Goal: Task Accomplishment & Management: Complete application form

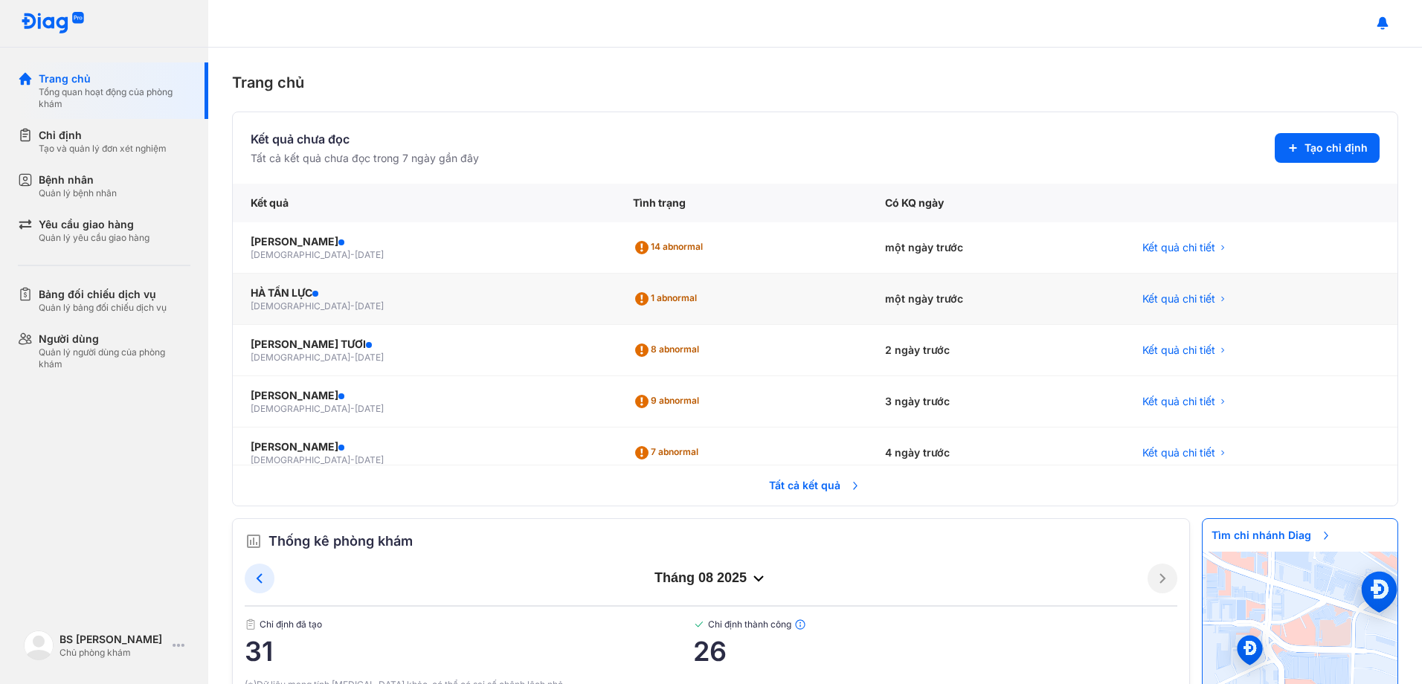
click at [355, 303] on span "[DATE]" at bounding box center [369, 306] width 29 height 11
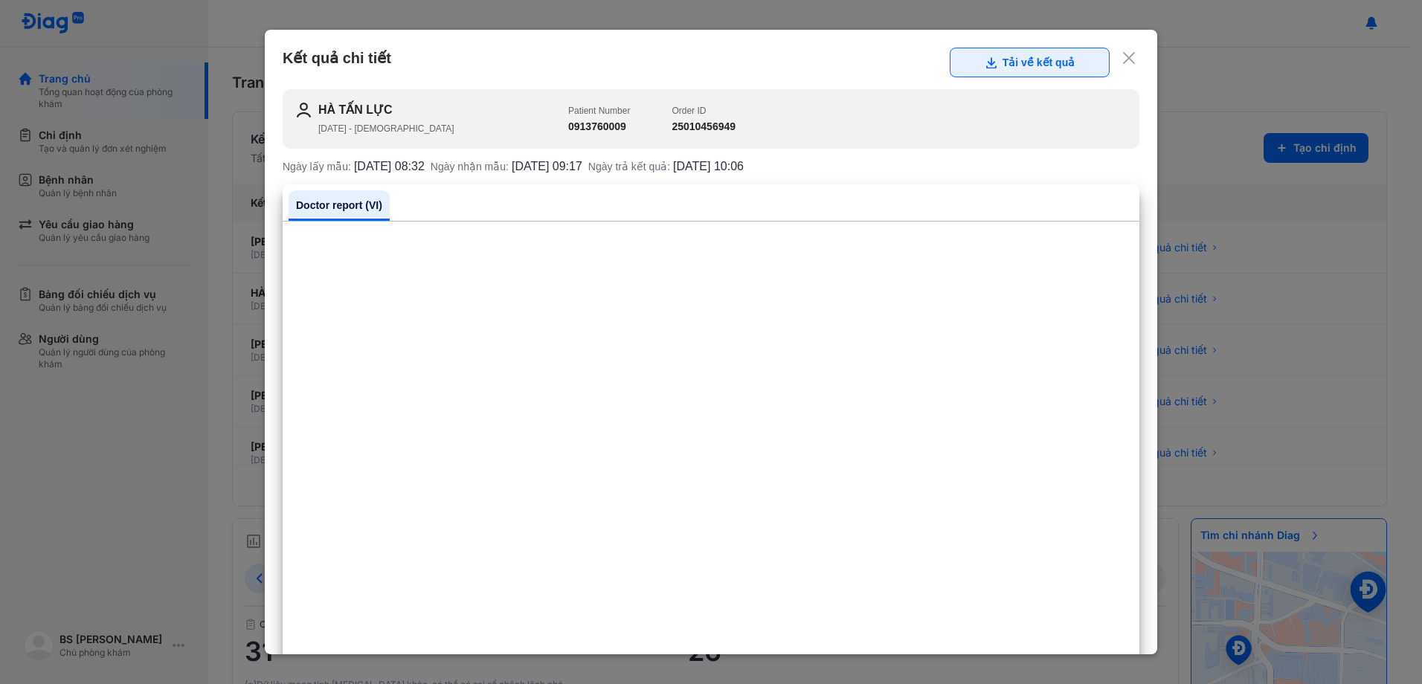
click at [1016, 66] on button "Tải về kết quả" at bounding box center [1030, 63] width 160 height 30
click at [1122, 61] on icon at bounding box center [1129, 58] width 15 height 15
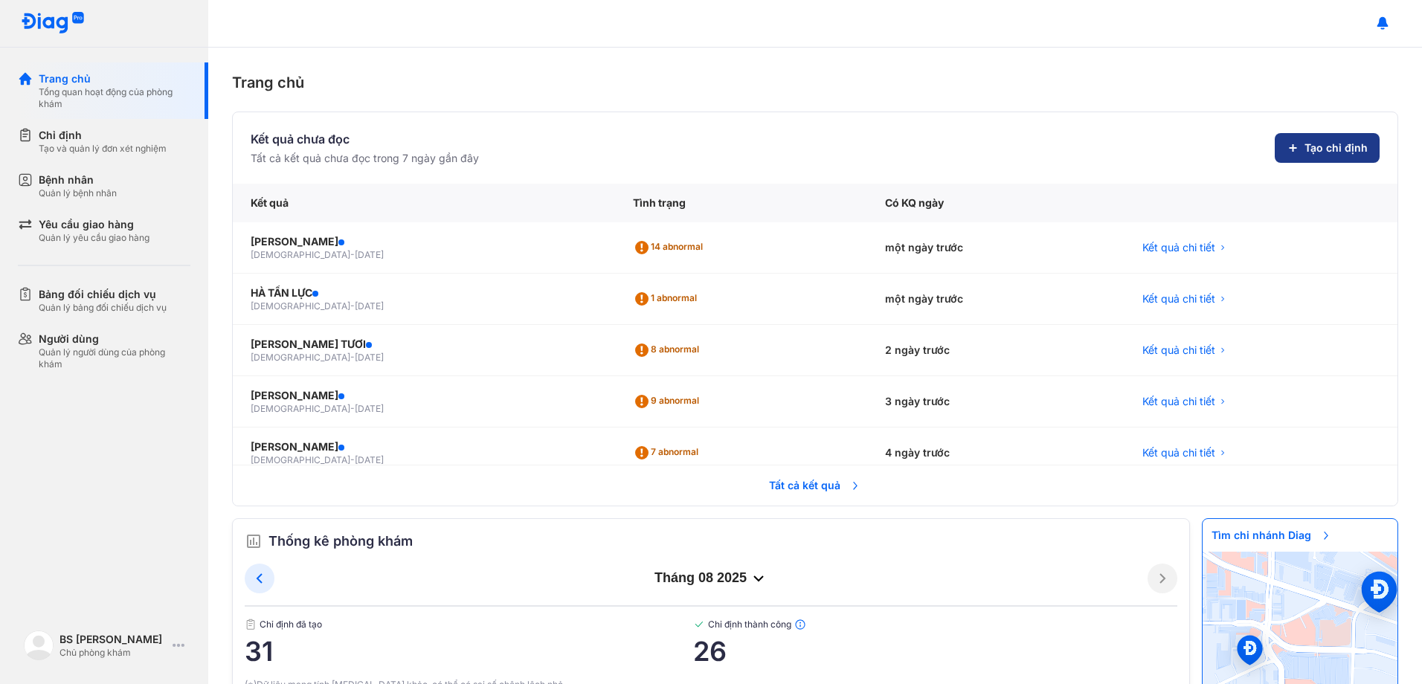
click at [1305, 146] on span "Tạo chỉ định" at bounding box center [1336, 148] width 63 height 15
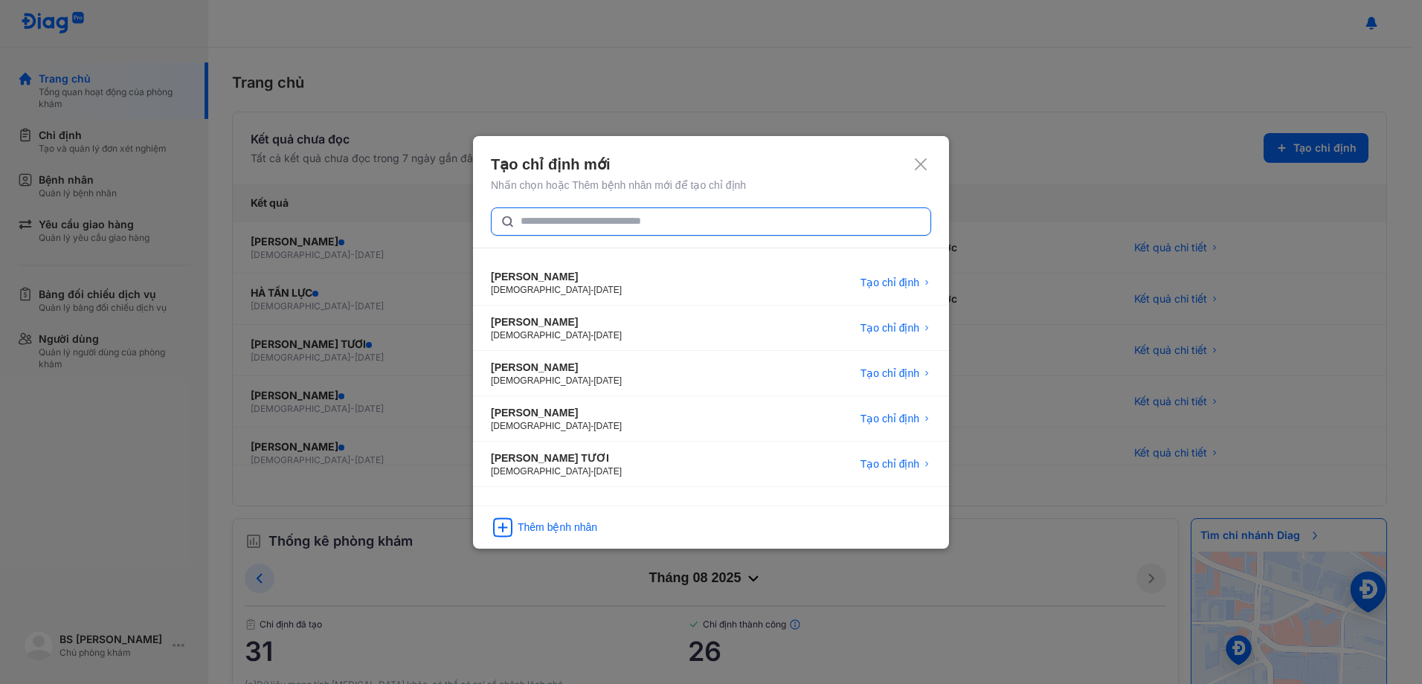
click at [680, 219] on input "text" at bounding box center [721, 221] width 401 height 27
type input "*********"
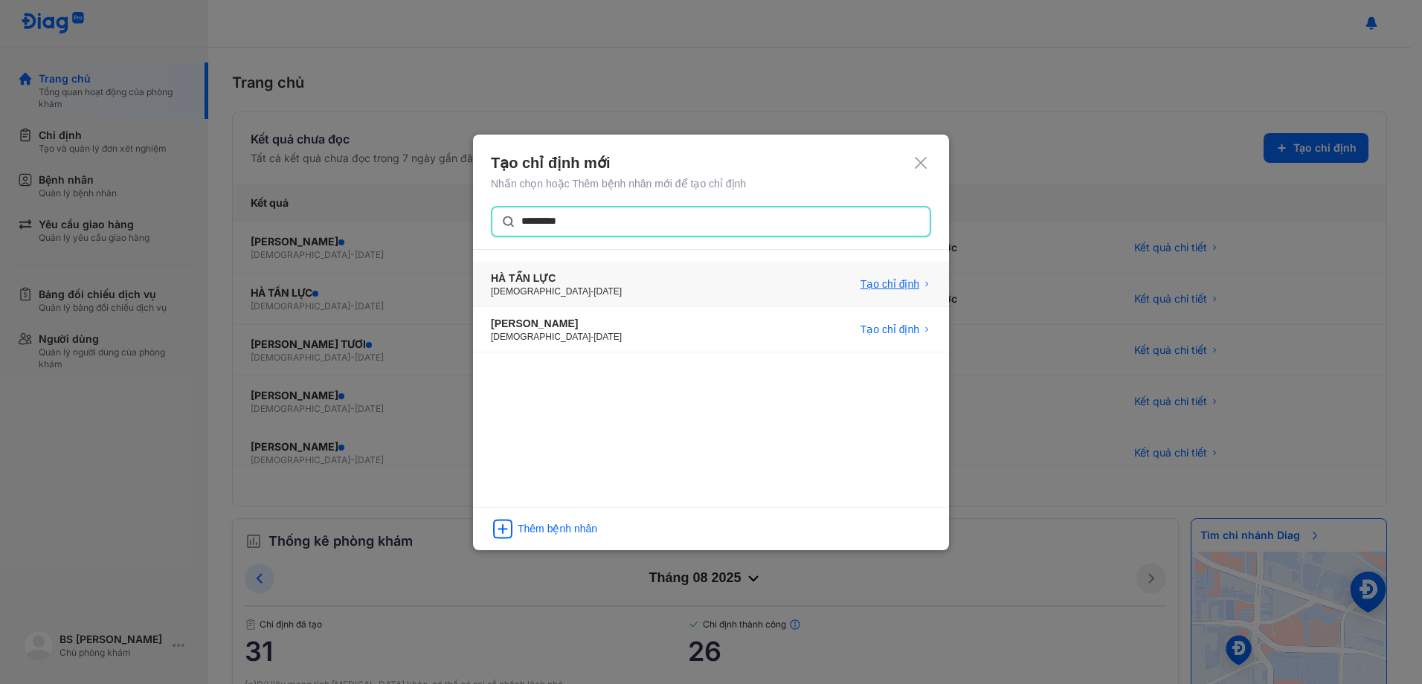
click at [896, 281] on span "Tạo chỉ định" at bounding box center [890, 284] width 59 height 15
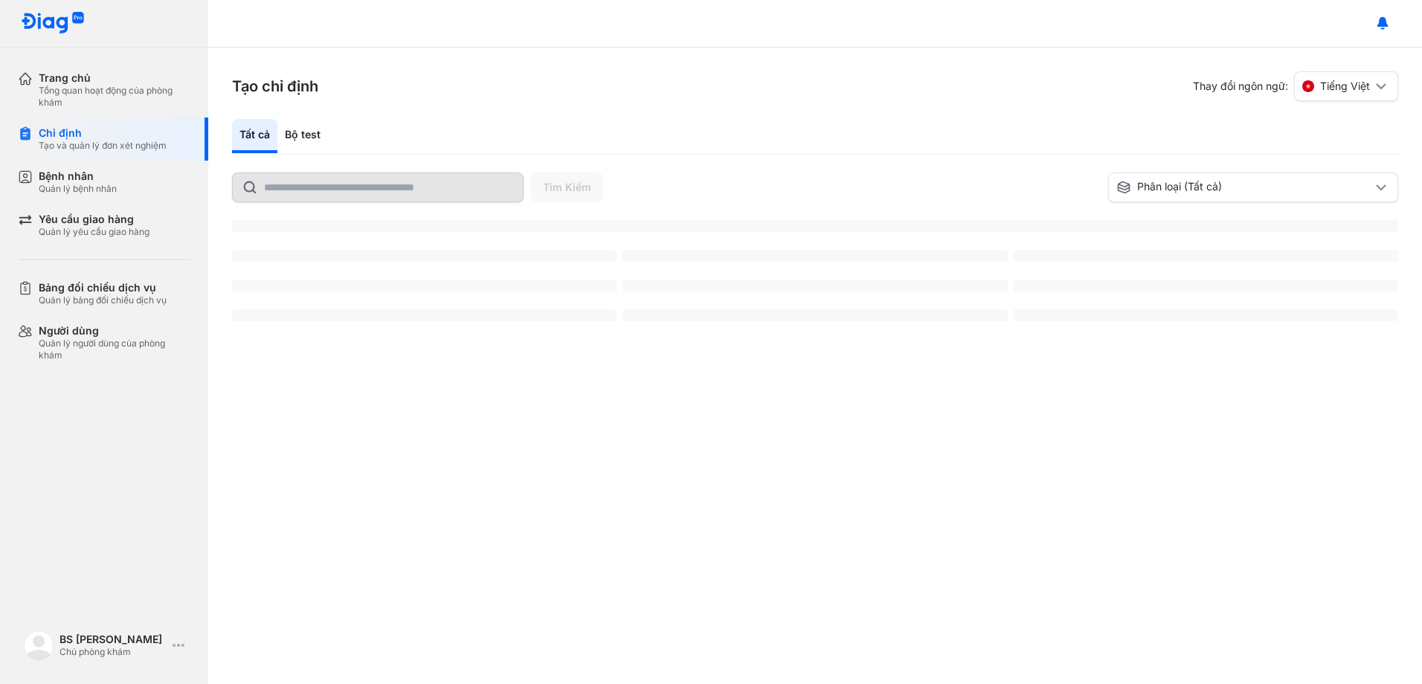
drag, startPoint x: 310, startPoint y: 131, endPoint x: 434, endPoint y: 319, distance: 225.1
click at [311, 130] on div "Bộ test" at bounding box center [303, 136] width 51 height 34
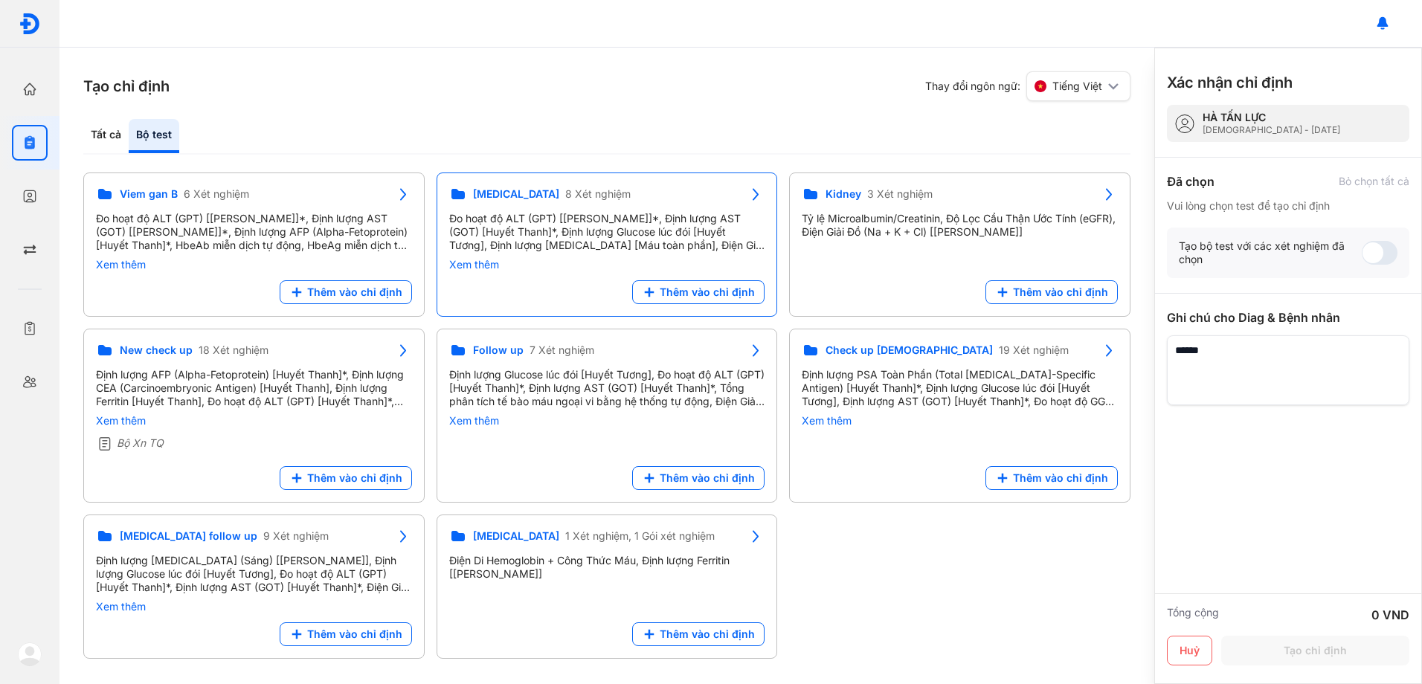
click at [584, 229] on div "Đo hoạt độ ALT (GPT) [[PERSON_NAME]]*, Định lượng AST (GOT) [Huyết Thanh]*, Địn…" at bounding box center [607, 232] width 316 height 40
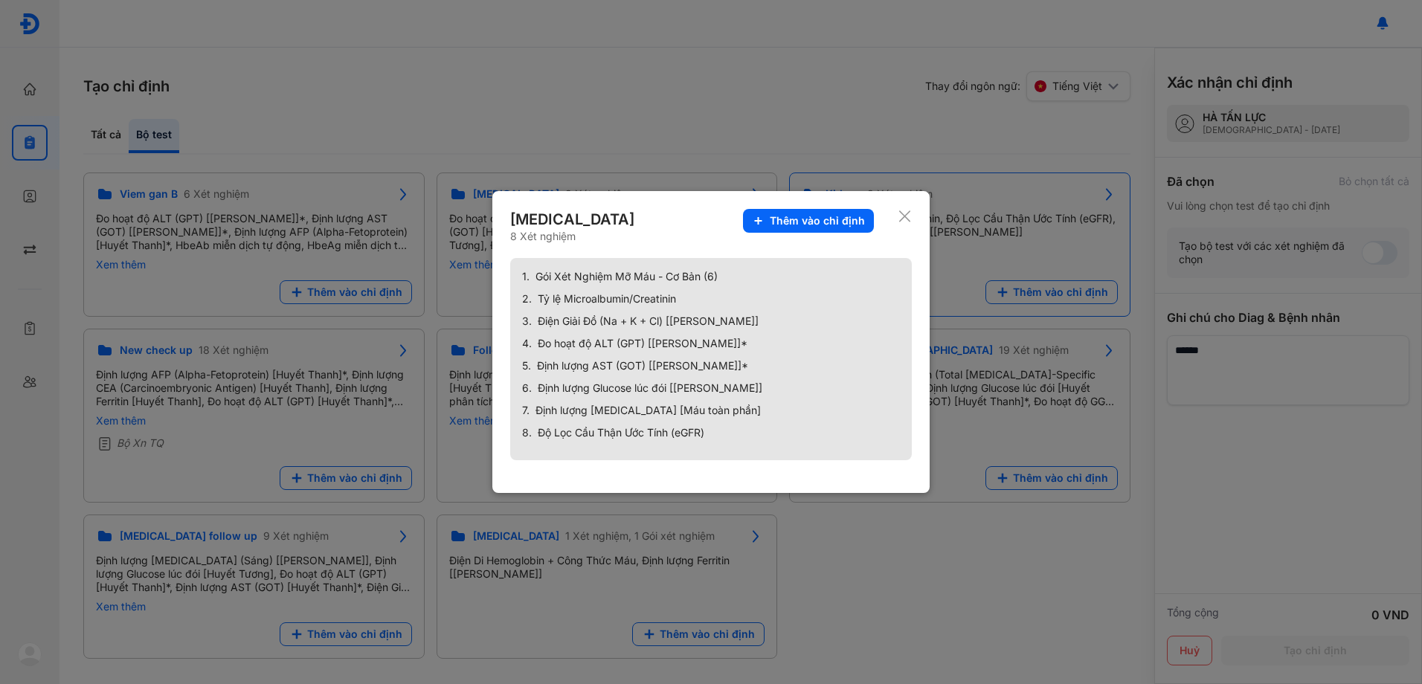
drag, startPoint x: 807, startPoint y: 219, endPoint x: 811, endPoint y: 226, distance: 7.7
click at [809, 219] on span "Thêm vào chỉ định" at bounding box center [817, 220] width 95 height 13
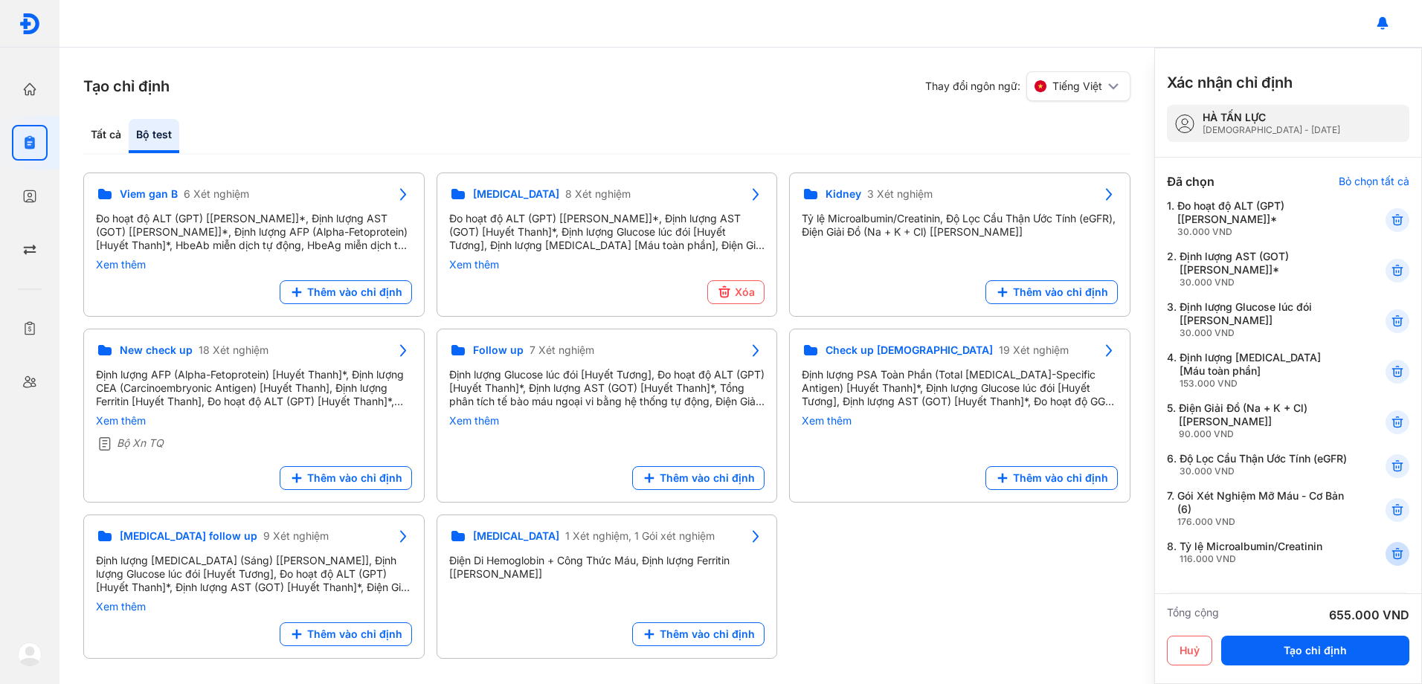
click at [1393, 559] on use at bounding box center [1398, 554] width 10 height 10
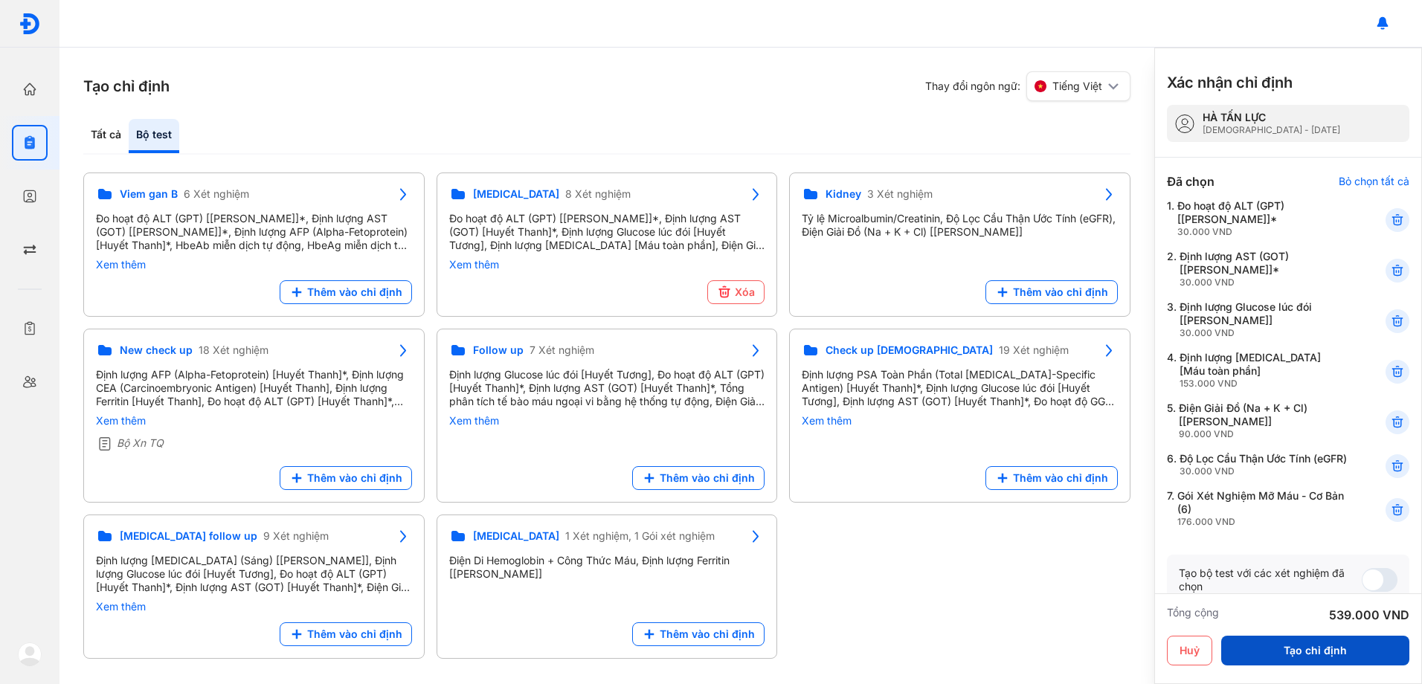
click at [1321, 652] on button "Tạo chỉ định" at bounding box center [1316, 651] width 188 height 30
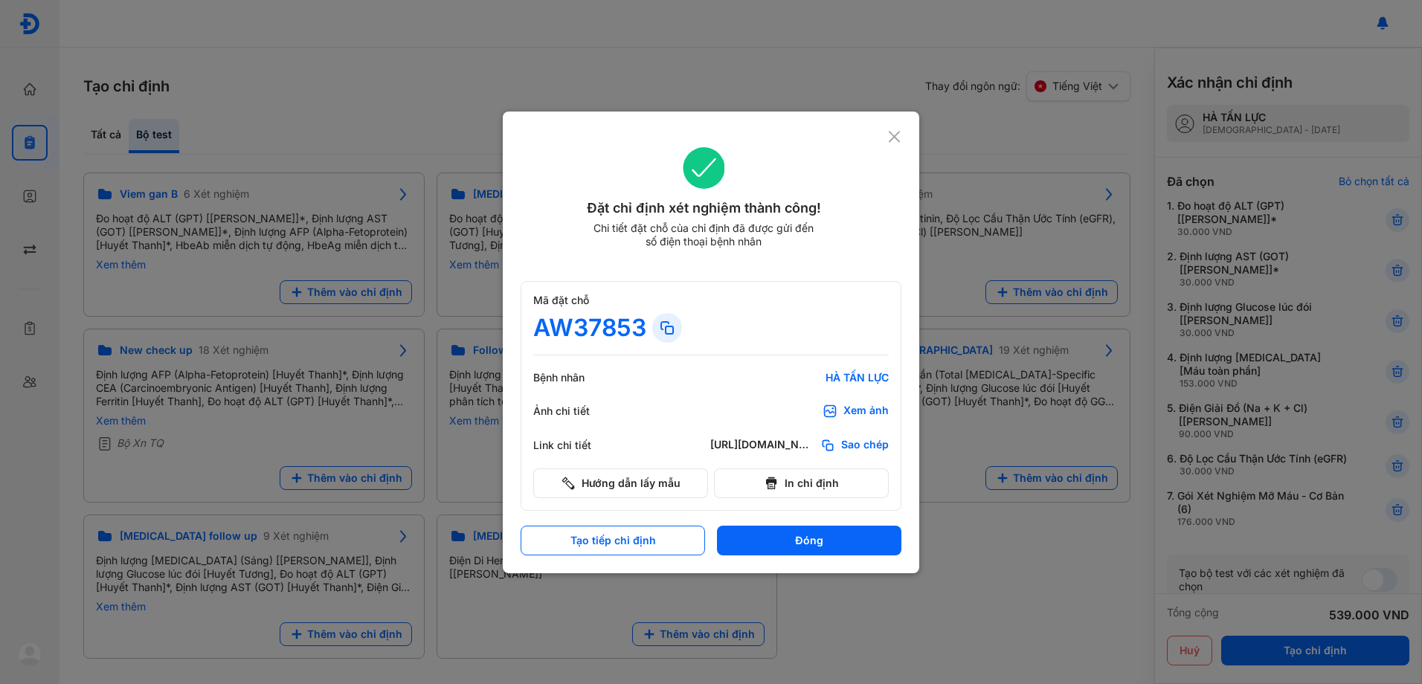
click at [794, 532] on button "Đóng" at bounding box center [809, 541] width 185 height 30
